Goal: Information Seeking & Learning: Learn about a topic

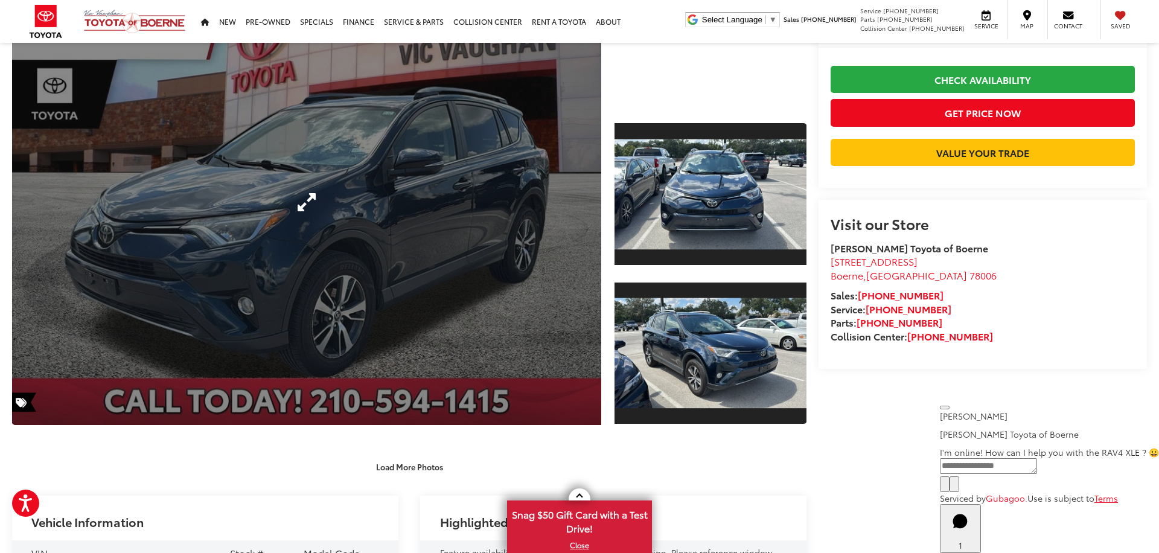
scroll to position [158, 0]
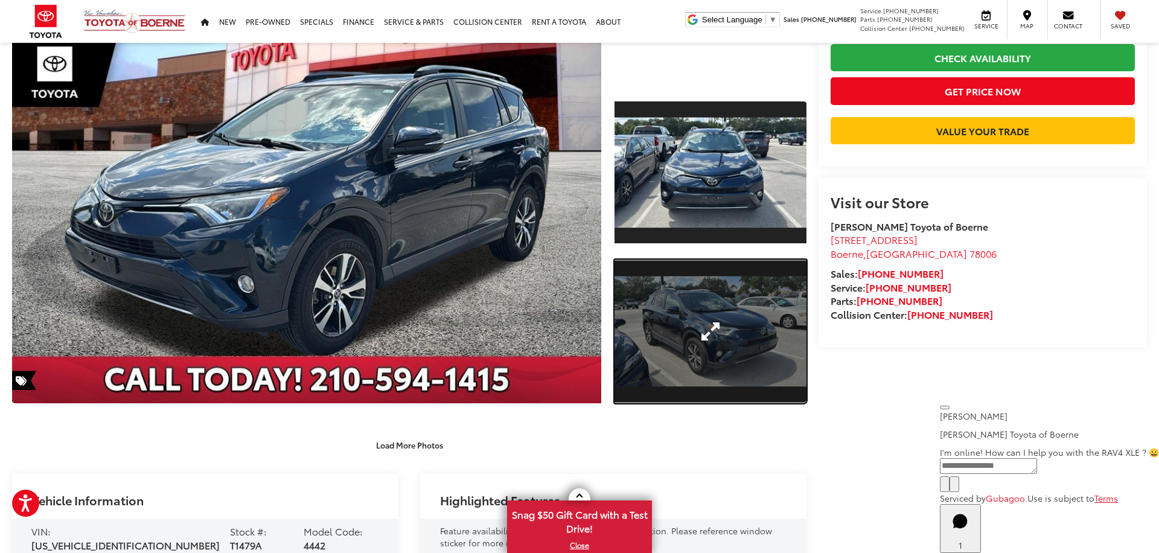
click at [694, 345] on link "Expand Photo 2" at bounding box center [711, 332] width 192 height 144
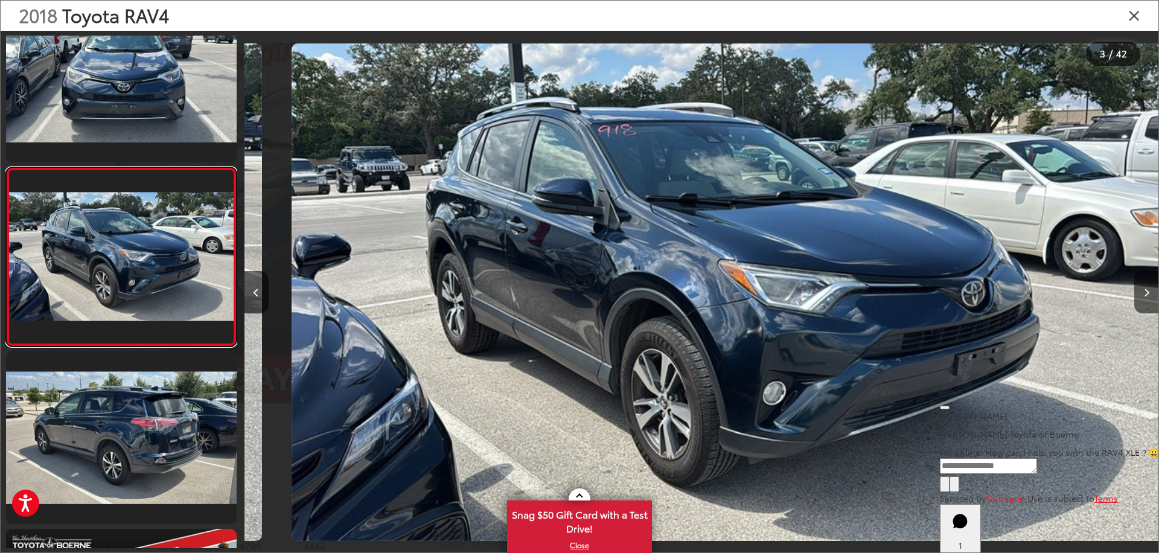
scroll to position [0, 1829]
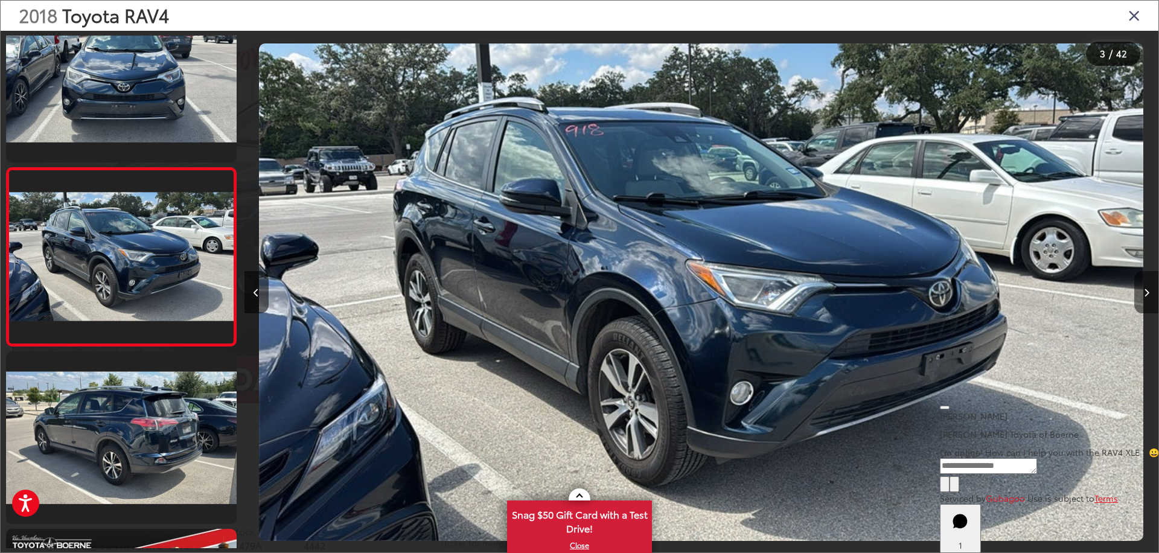
click at [1151, 298] on button "Next image" at bounding box center [1147, 292] width 24 height 42
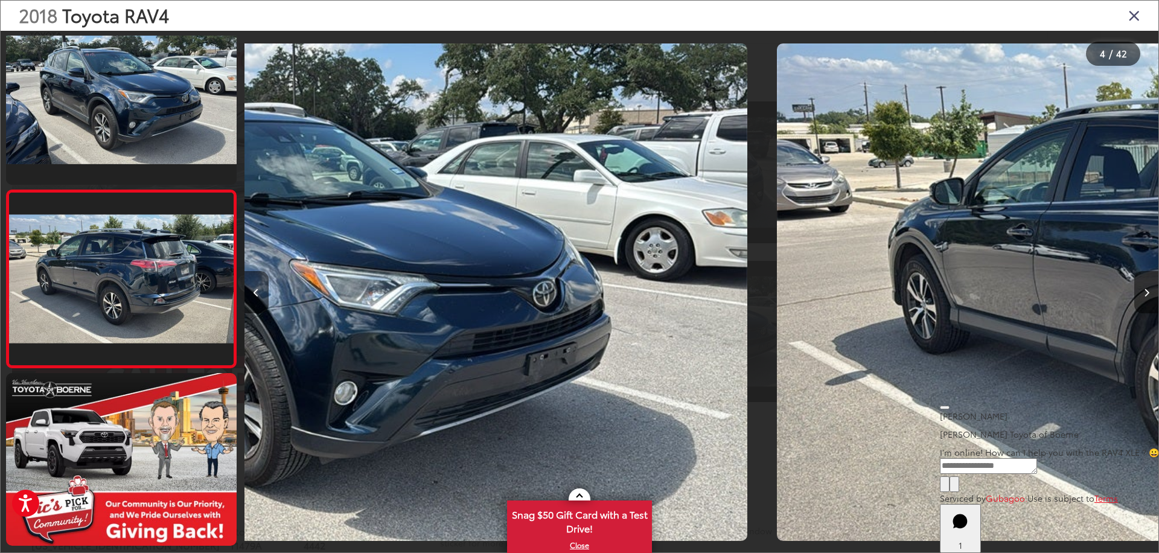
scroll to position [402, 0]
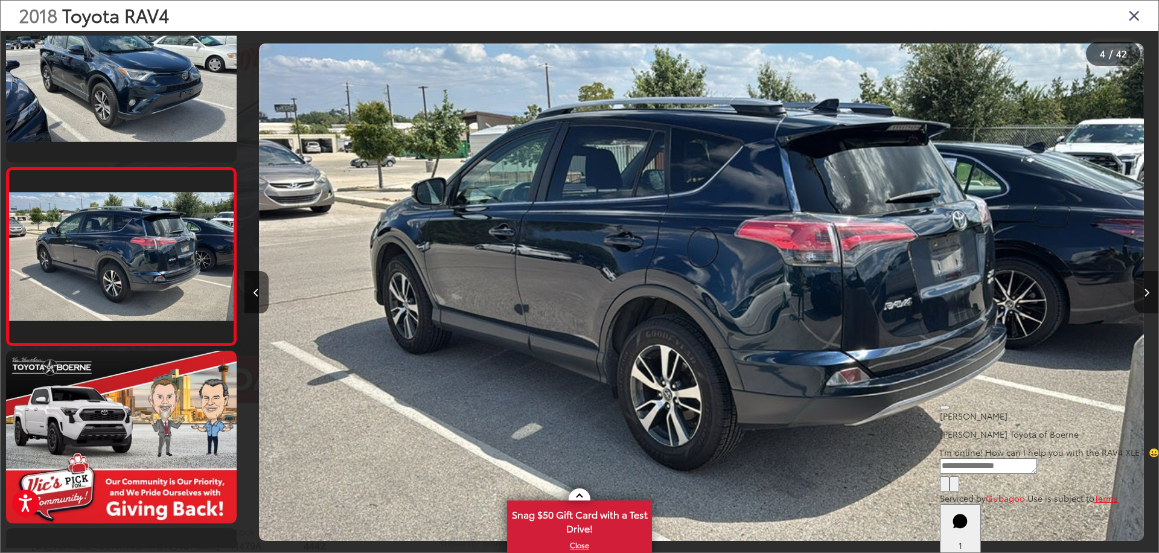
click at [1151, 298] on button "Next image" at bounding box center [1147, 292] width 24 height 42
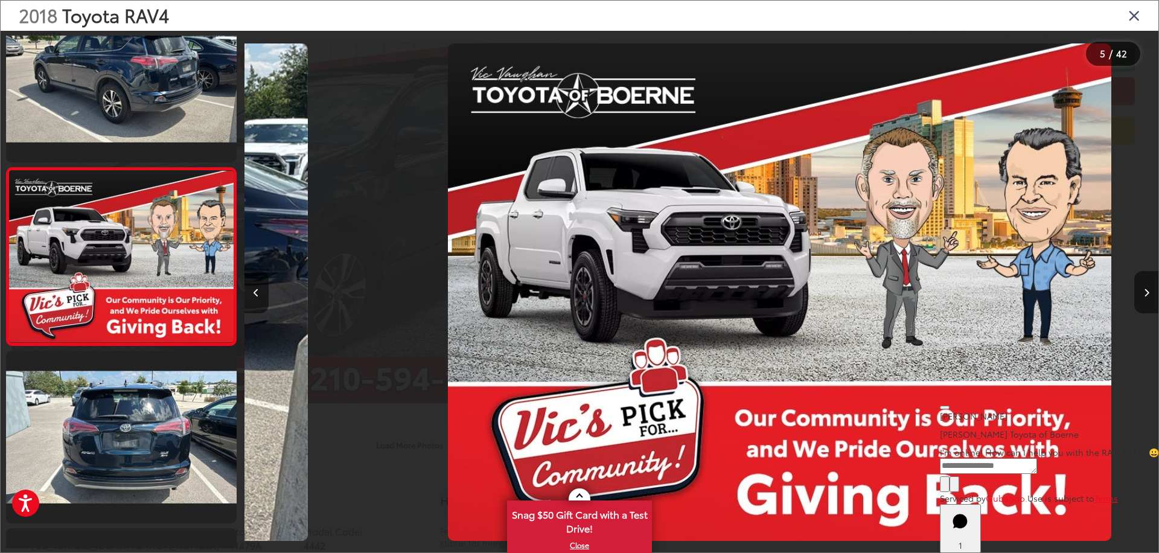
scroll to position [0, 3658]
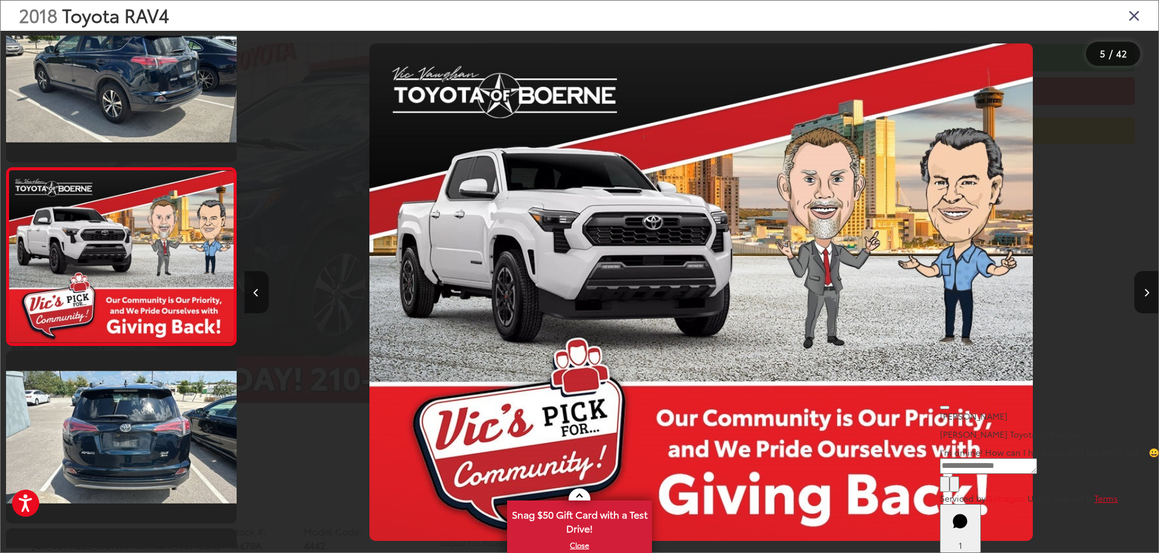
click at [263, 285] on button "Previous image" at bounding box center [257, 292] width 24 height 42
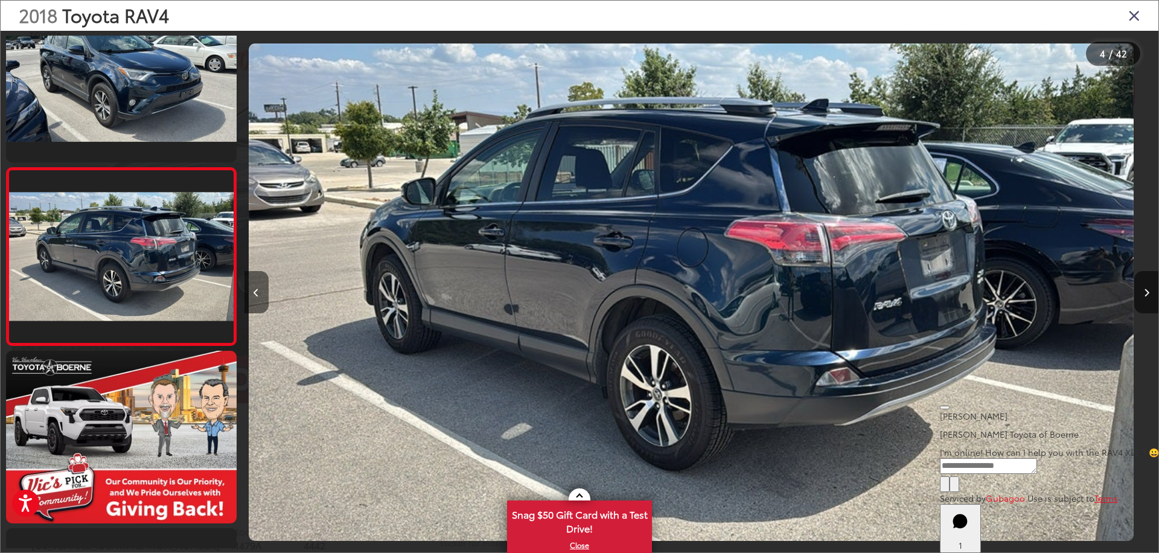
scroll to position [0, 2743]
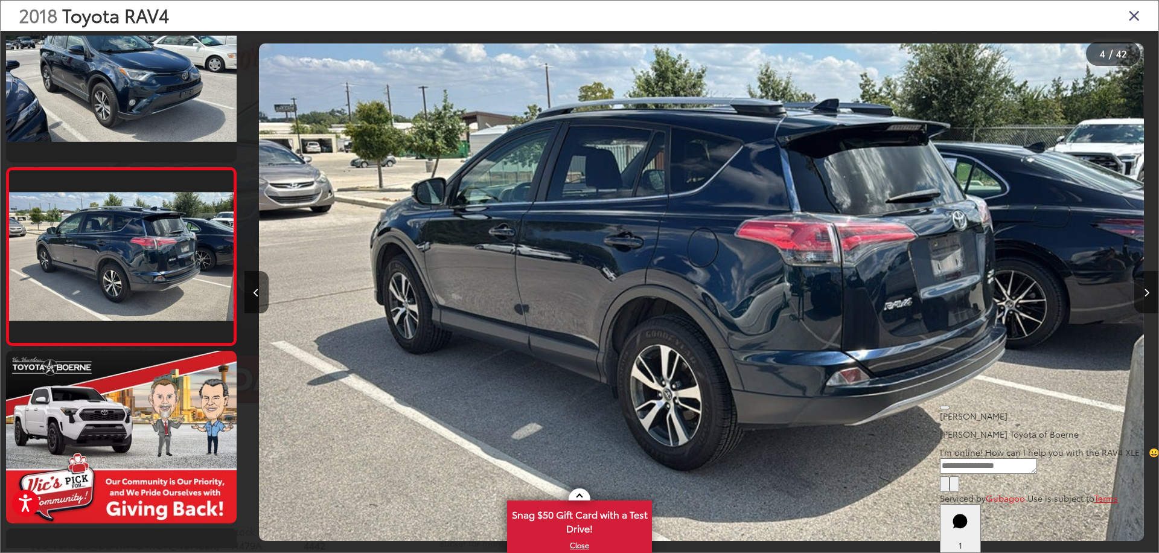
click at [1145, 293] on icon "Next image" at bounding box center [1146, 293] width 5 height 8
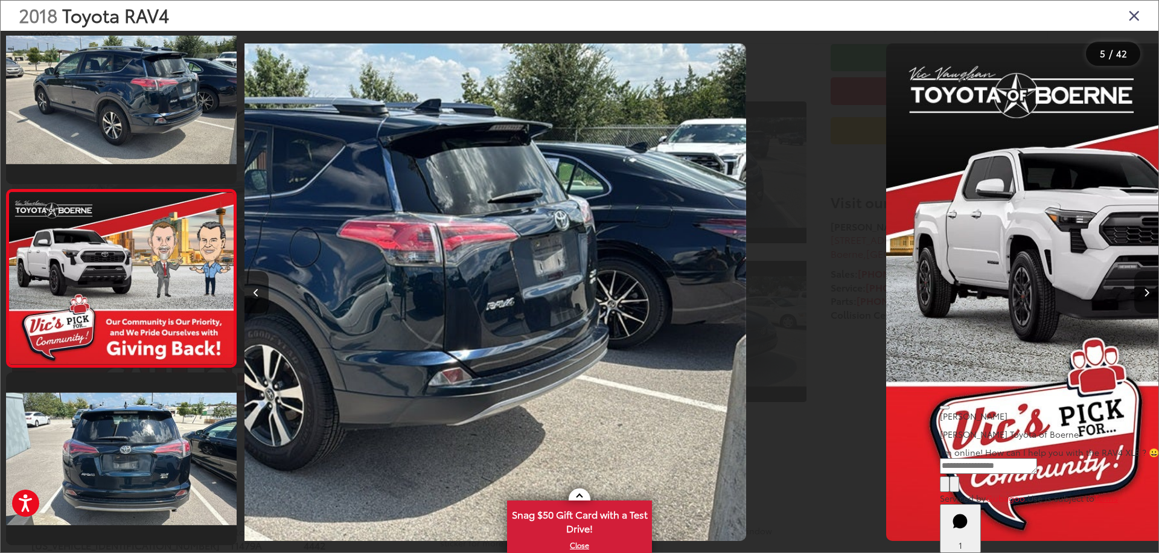
scroll to position [580, 0]
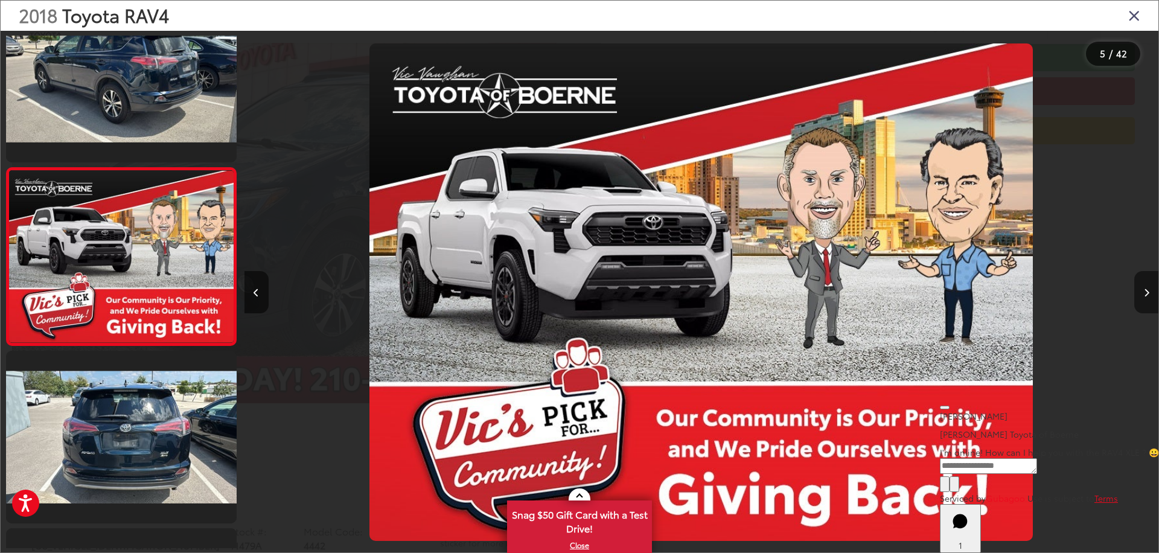
click at [1145, 293] on icon "Next image" at bounding box center [1146, 293] width 5 height 8
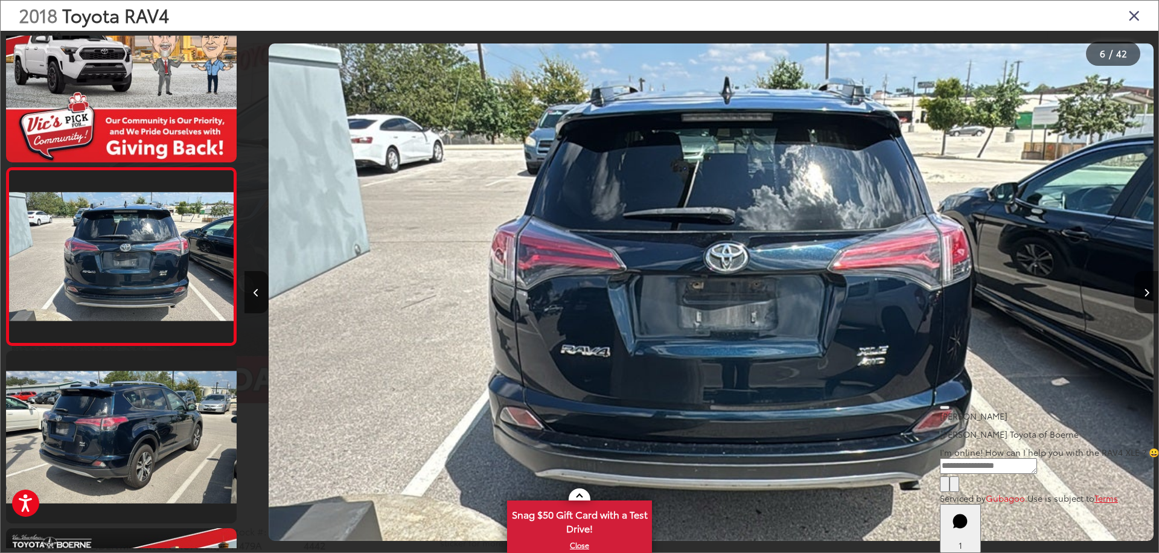
scroll to position [0, 4572]
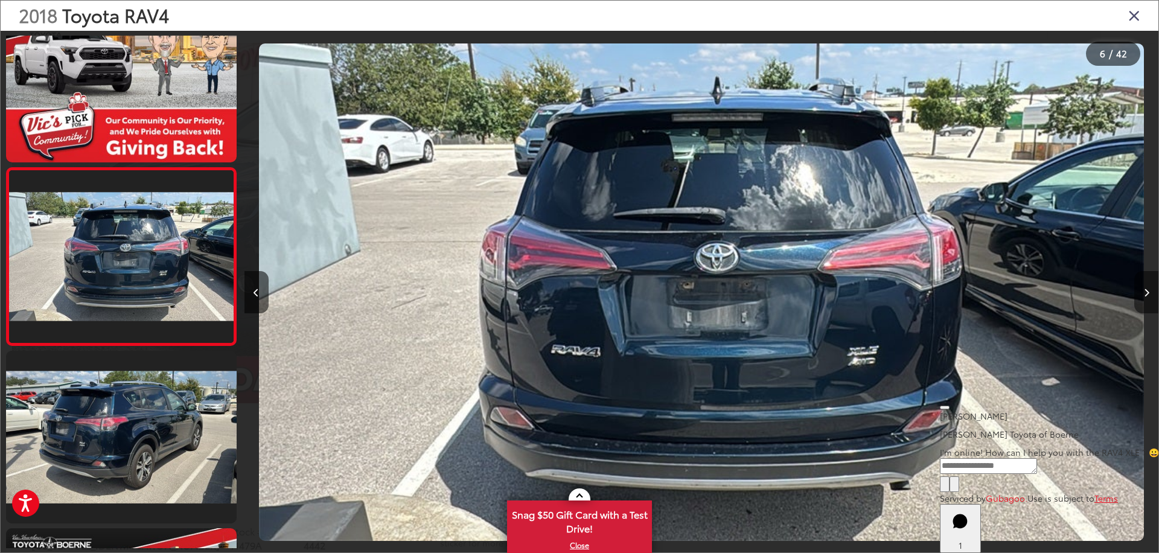
click at [1145, 293] on icon "Next image" at bounding box center [1146, 293] width 5 height 8
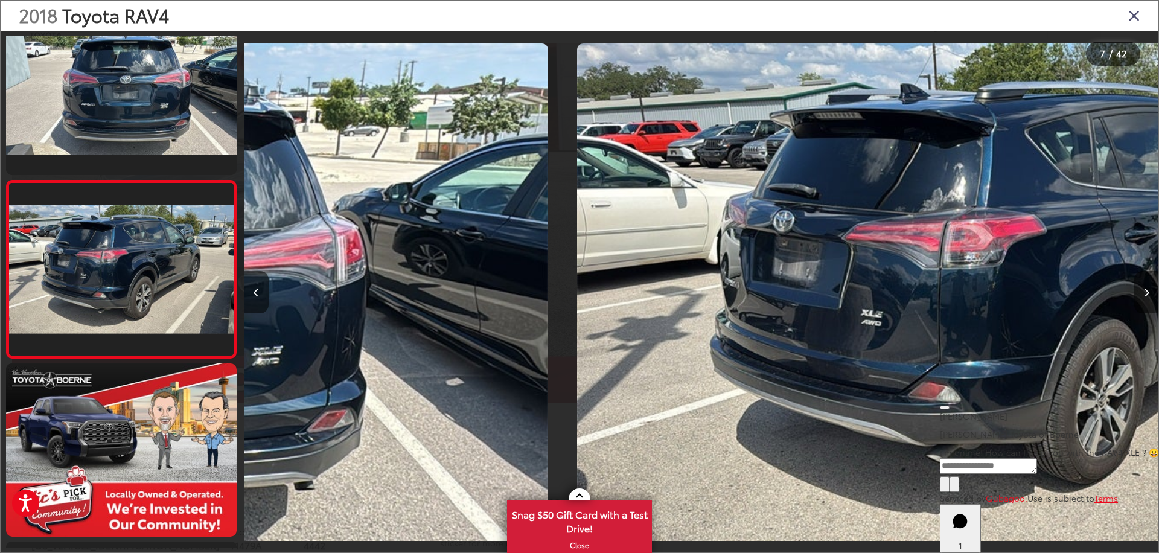
scroll to position [935, 0]
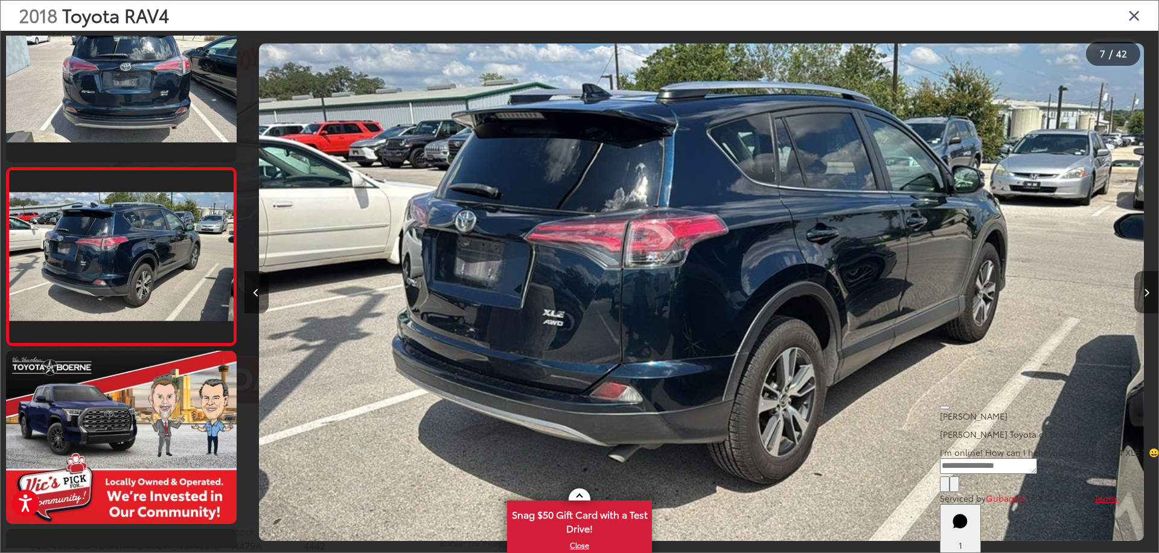
click at [1145, 293] on icon "Next image" at bounding box center [1146, 293] width 5 height 8
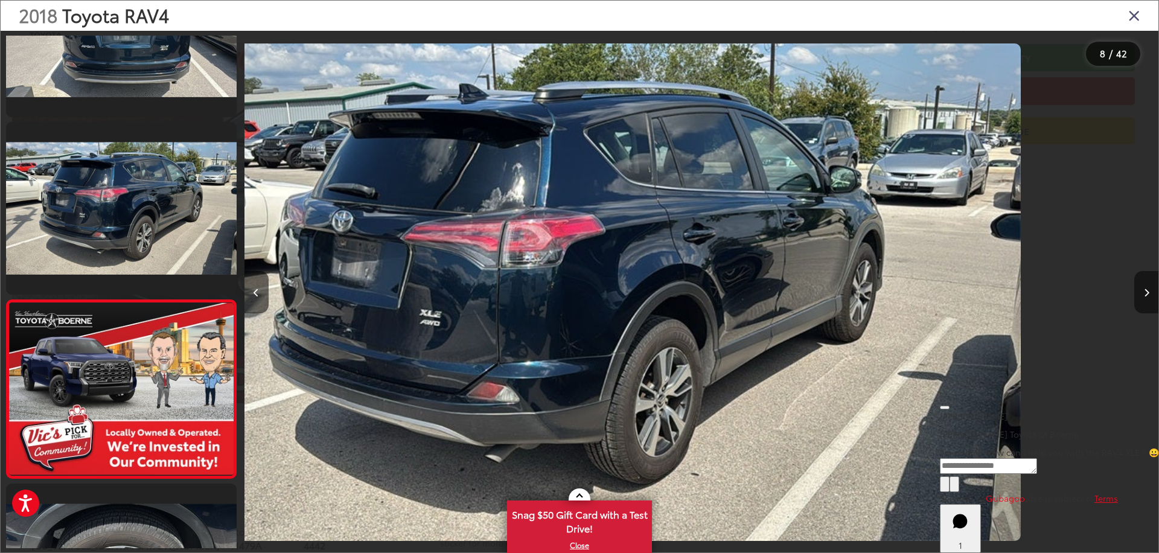
scroll to position [0, 0]
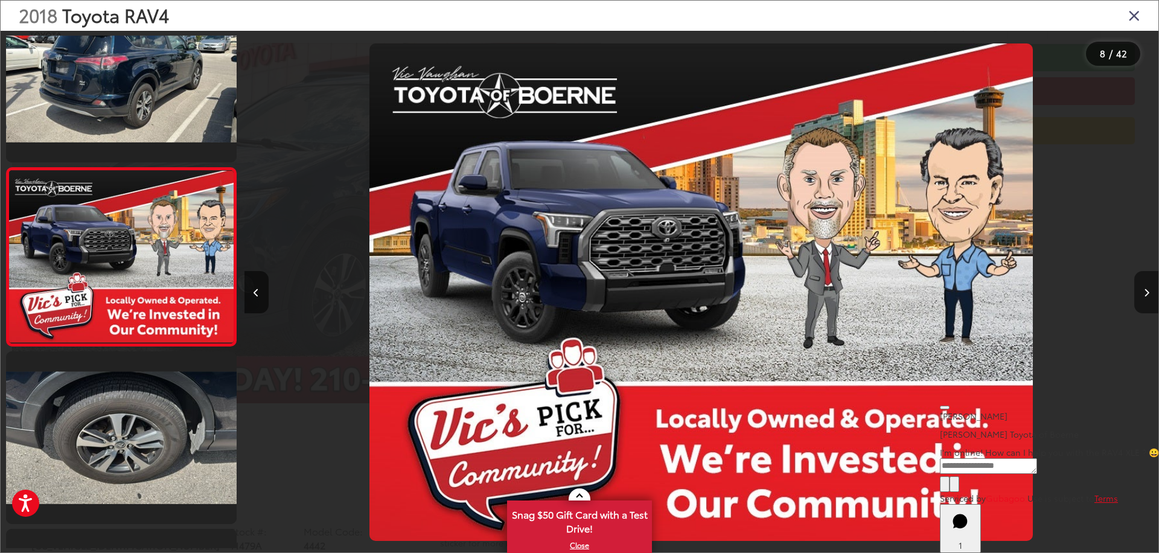
click at [1145, 293] on icon "Next image" at bounding box center [1146, 293] width 5 height 8
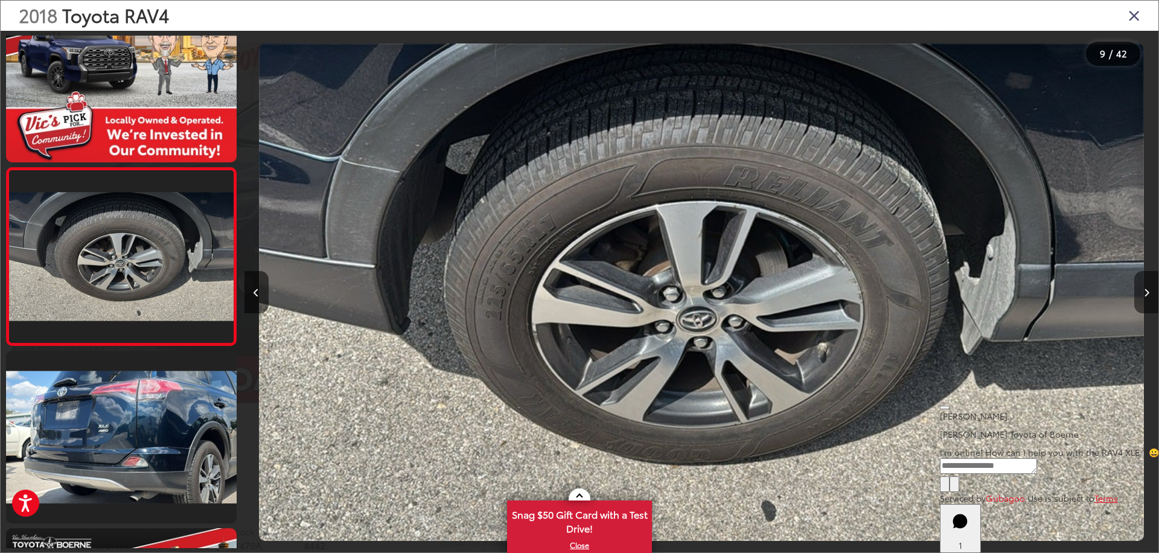
click at [1145, 293] on icon "Next image" at bounding box center [1146, 293] width 5 height 8
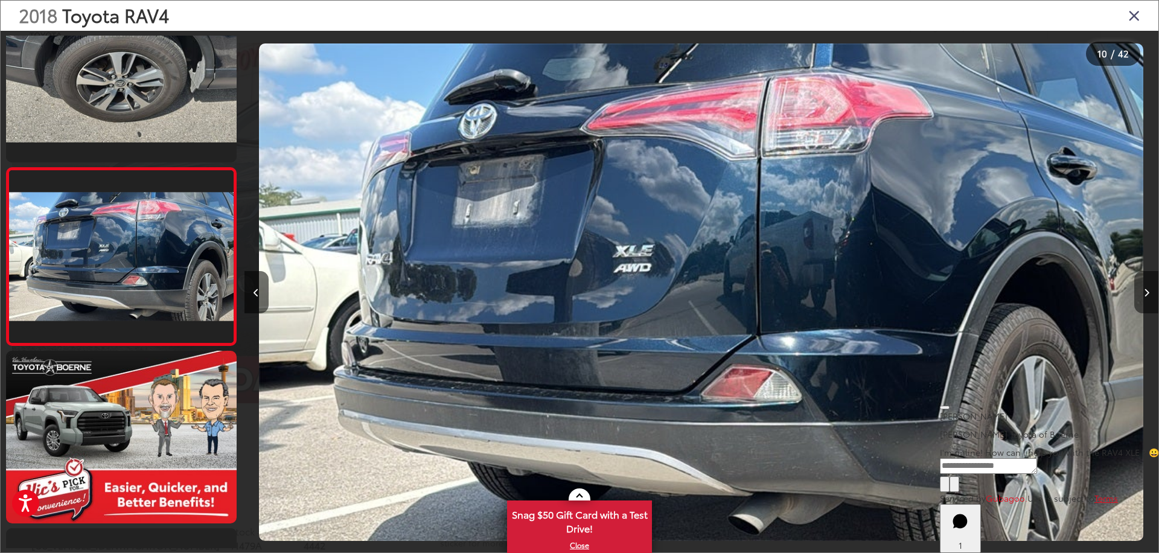
click at [1145, 293] on icon "Next image" at bounding box center [1146, 293] width 5 height 8
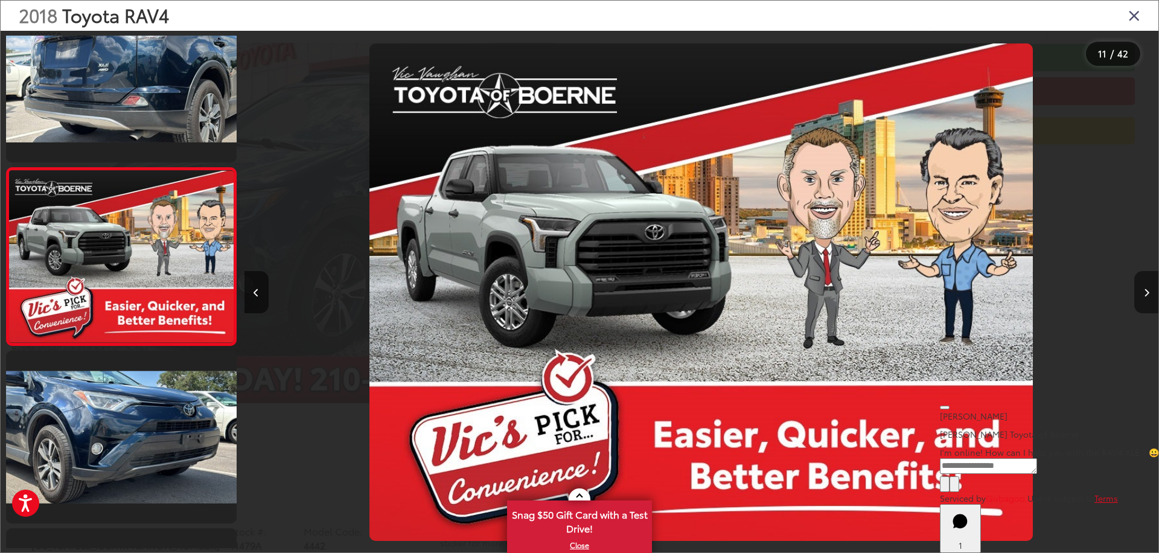
click at [1145, 293] on icon "Next image" at bounding box center [1146, 293] width 5 height 8
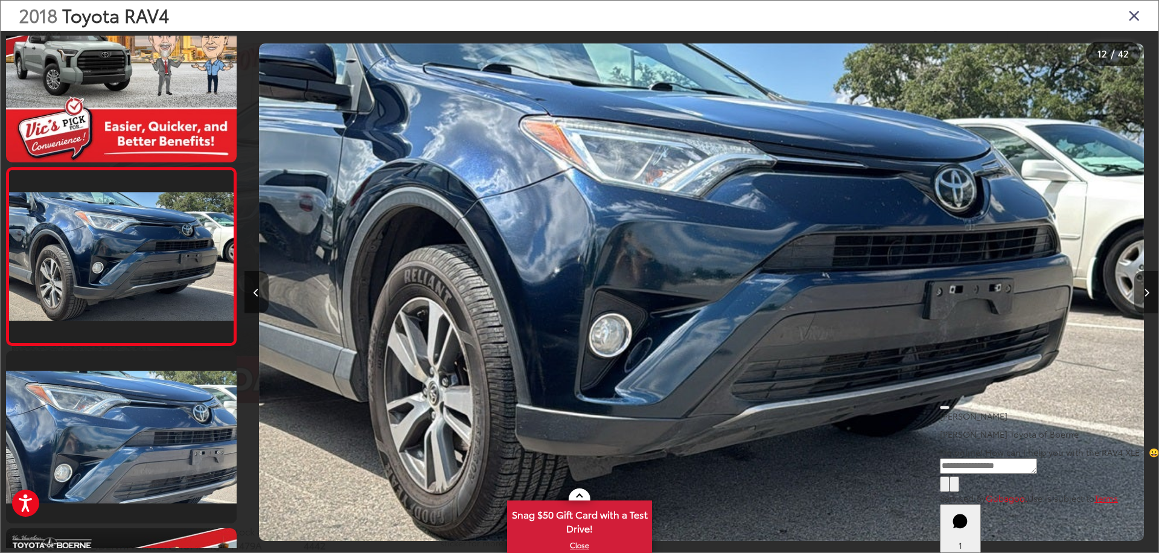
click at [1145, 293] on icon "Next image" at bounding box center [1146, 293] width 5 height 8
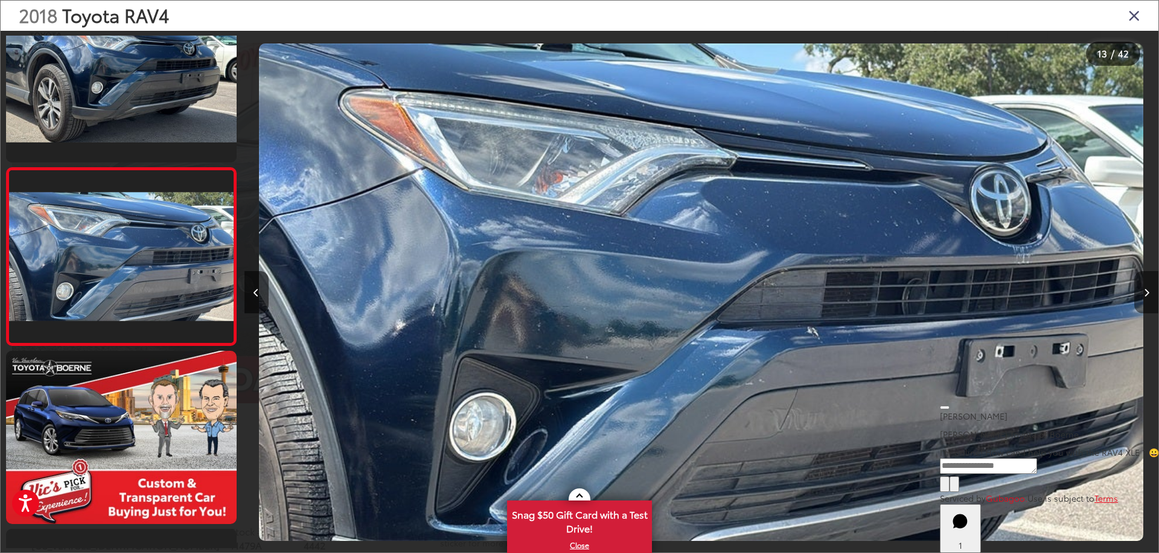
click at [1145, 293] on icon "Next image" at bounding box center [1146, 293] width 5 height 8
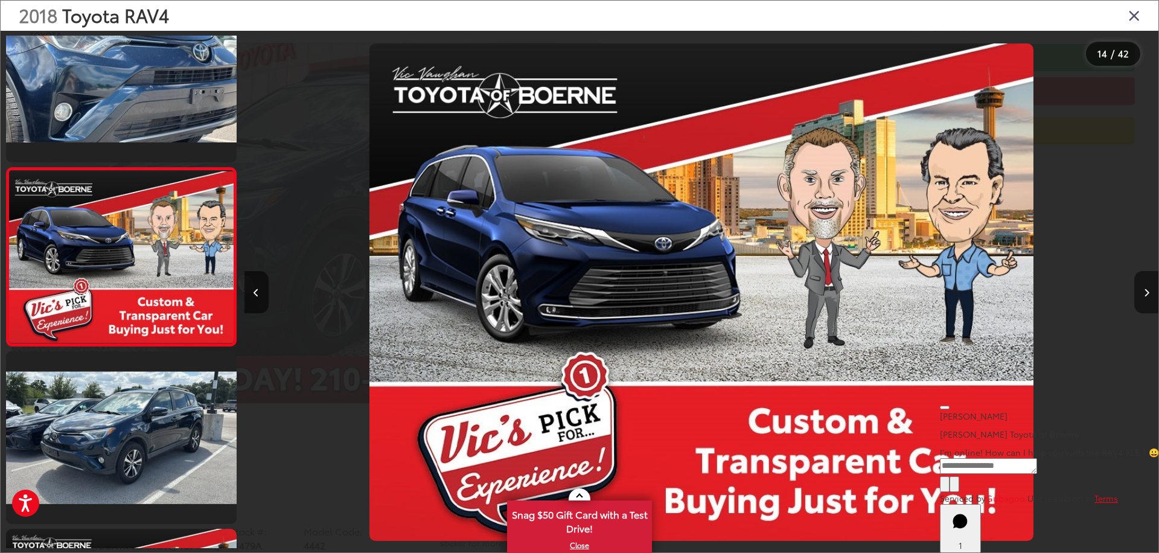
click at [1145, 293] on icon "Next image" at bounding box center [1146, 293] width 5 height 8
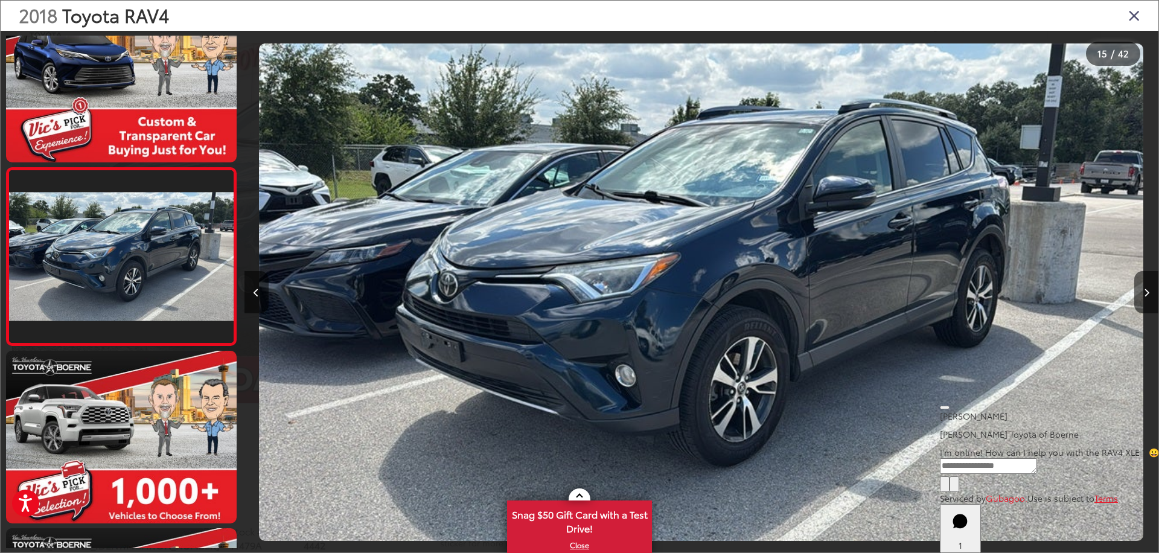
click at [1136, 13] on icon "Close gallery" at bounding box center [1134, 15] width 12 height 16
